Goal: Go to known website: Go to known website

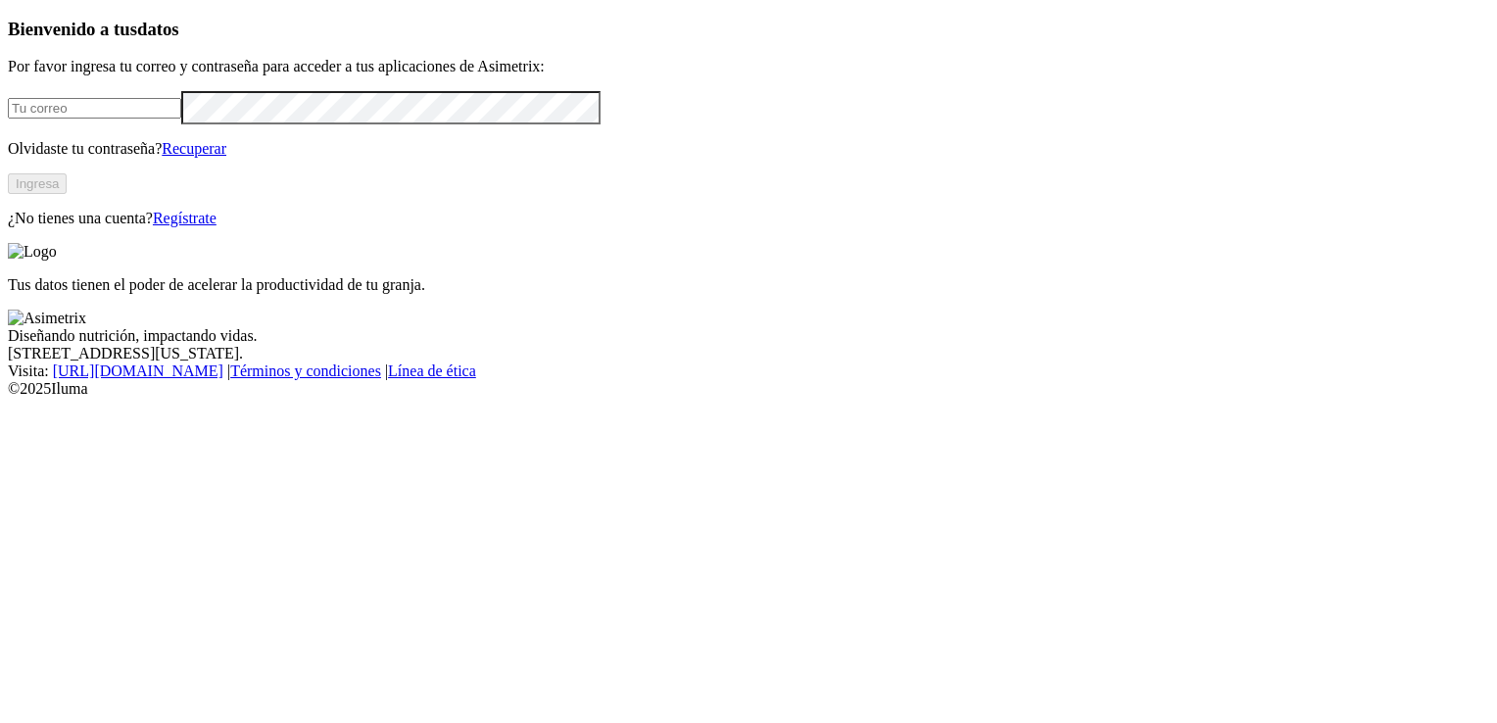
click at [181, 119] on input "email" at bounding box center [94, 108] width 173 height 21
type input "[PERSON_NAME][EMAIL_ADDRESS][PERSON_NAME][DOMAIN_NAME]"
click input "submit" at bounding box center [0, 0] width 0 height 0
